Goal: Transaction & Acquisition: Download file/media

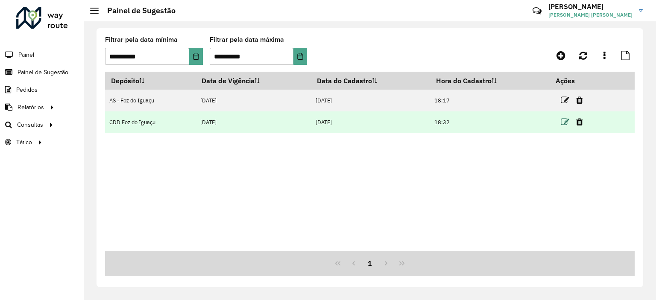
click at [566, 121] on icon at bounding box center [564, 122] width 9 height 9
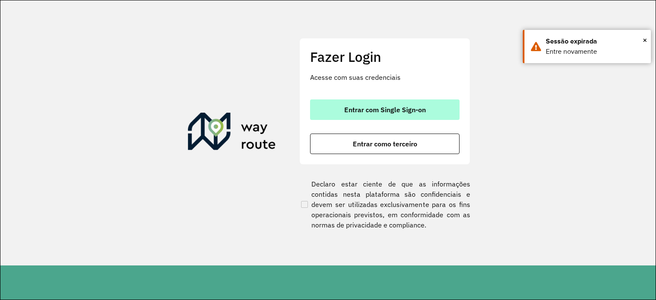
click at [413, 99] on button "Entrar com Single Sign-on" at bounding box center [384, 109] width 149 height 20
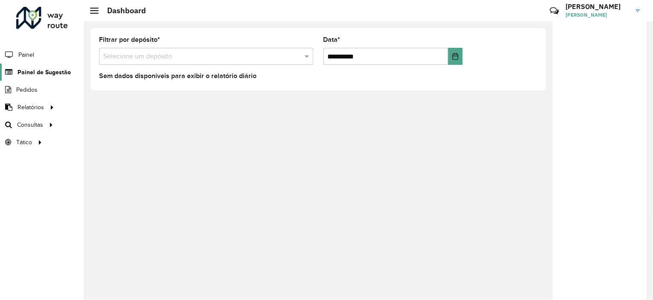
click at [59, 75] on span "Painel de Sugestão" at bounding box center [43, 72] width 53 height 9
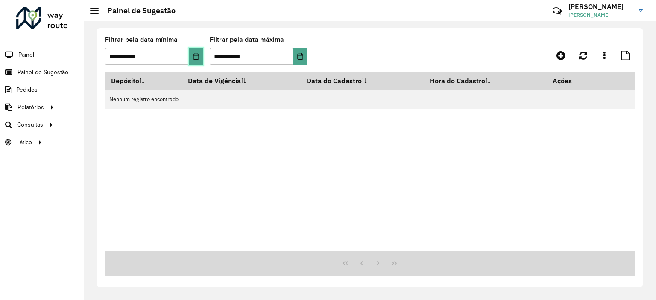
click at [192, 57] on icon "Choose Date" at bounding box center [195, 56] width 7 height 7
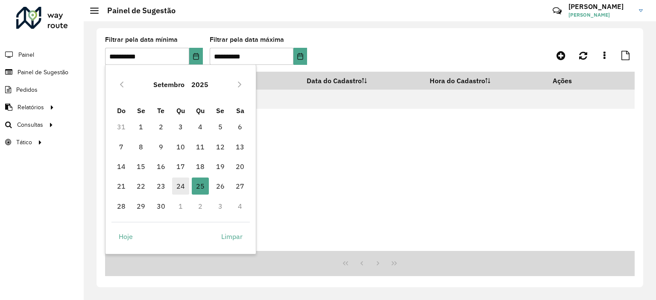
click at [185, 186] on span "24" at bounding box center [180, 186] width 17 height 17
type input "**********"
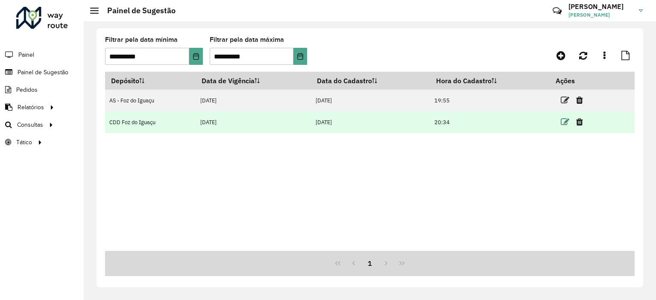
click at [567, 120] on icon at bounding box center [564, 122] width 9 height 9
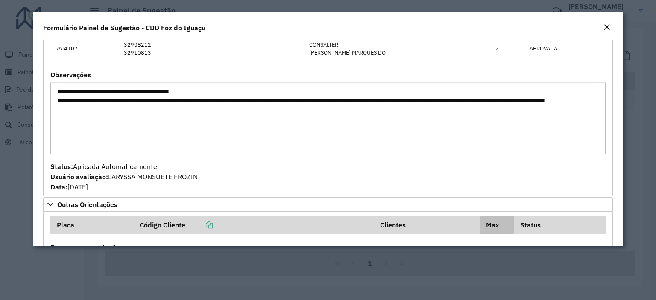
scroll to position [560, 0]
click at [604, 26] on em "Close" at bounding box center [606, 27] width 7 height 7
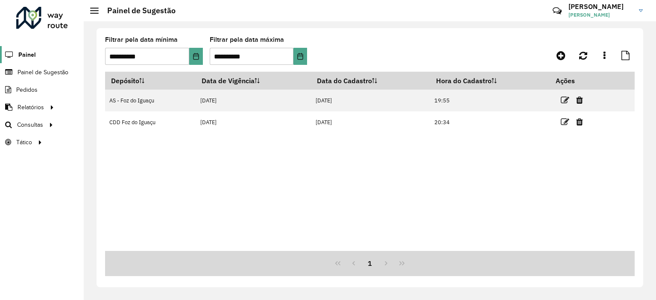
click at [29, 54] on span "Painel" at bounding box center [26, 54] width 17 height 9
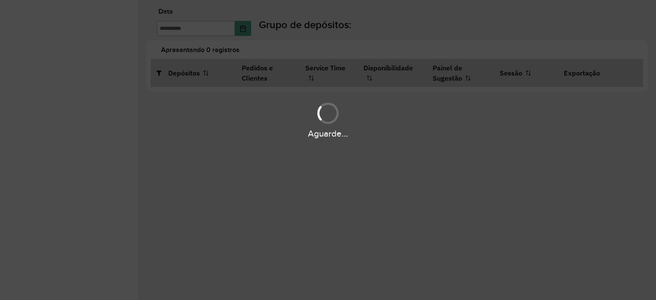
type input "**********"
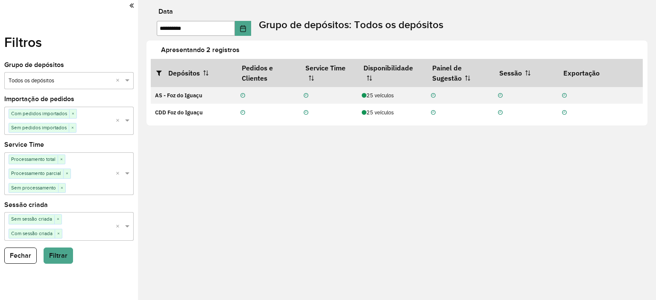
click at [130, 8] on icon at bounding box center [131, 6] width 4 height 8
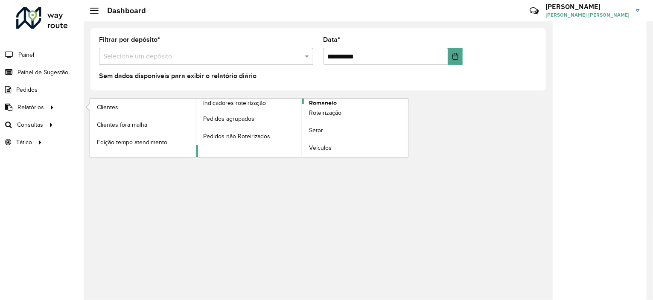
click at [336, 100] on span "Romaneio" at bounding box center [323, 103] width 28 height 9
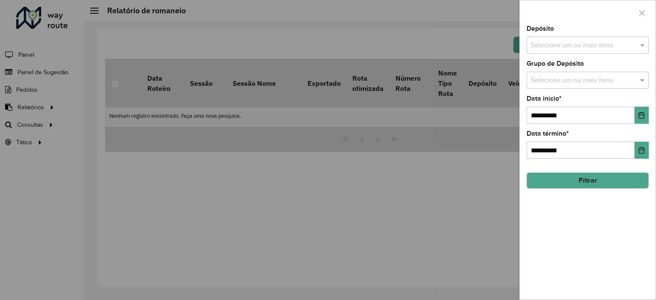
click at [612, 80] on input "text" at bounding box center [582, 81] width 109 height 10
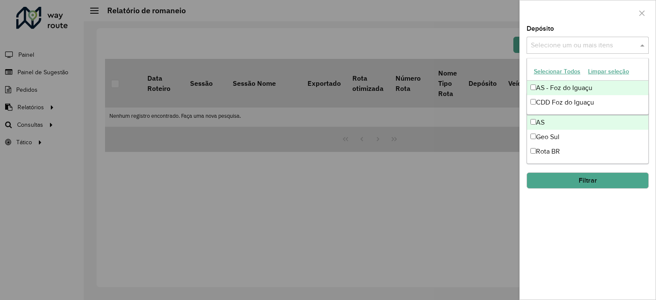
click at [615, 44] on input "text" at bounding box center [582, 46] width 109 height 10
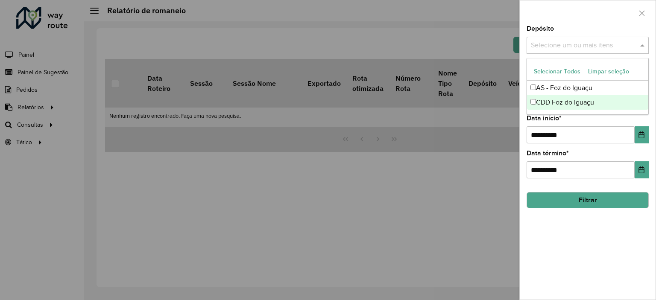
click at [579, 99] on div "CDD Foz do Iguaçu" at bounding box center [587, 102] width 121 height 15
click at [572, 201] on button "Filtrar" at bounding box center [587, 200] width 122 height 16
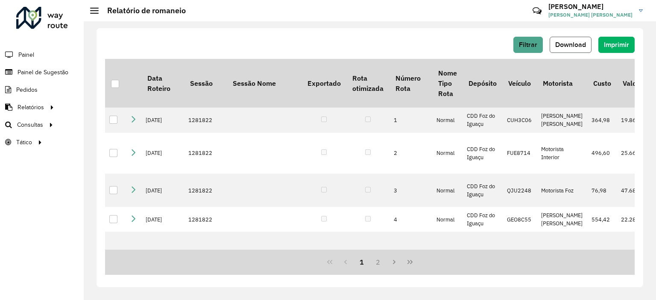
click at [577, 42] on span "Download" at bounding box center [570, 44] width 31 height 7
